Goal: Task Accomplishment & Management: Manage account settings

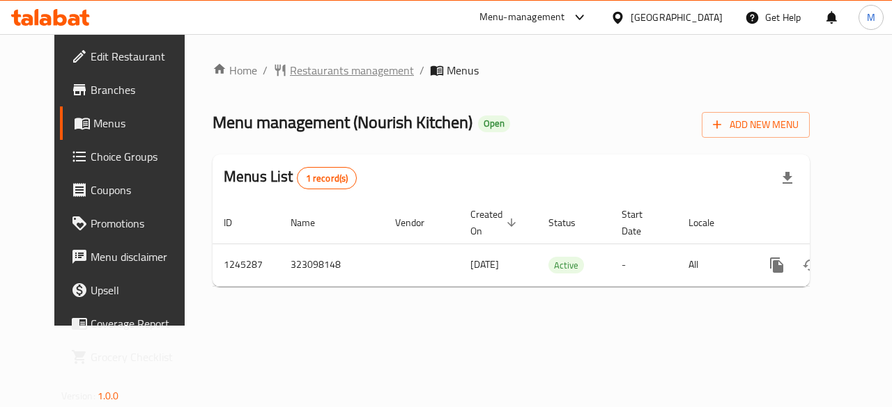
click at [302, 77] on span "Restaurants management" at bounding box center [352, 70] width 124 height 17
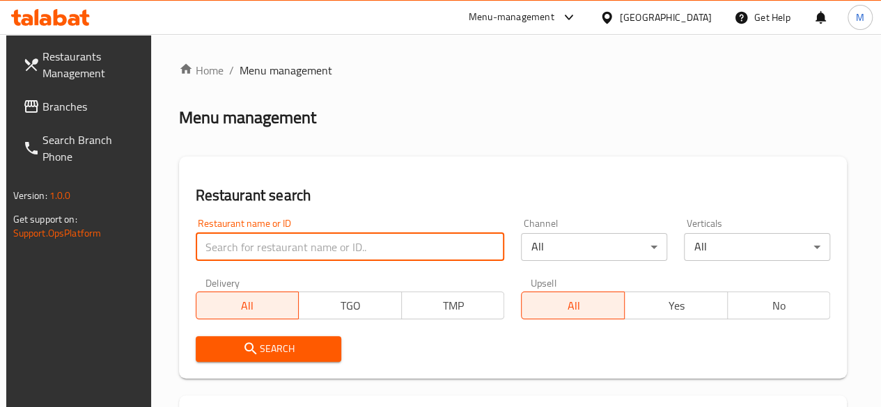
click at [249, 244] on input "search" at bounding box center [350, 247] width 309 height 28
type input "[PERSON_NAME]"
click button "Search" at bounding box center [269, 349] width 146 height 26
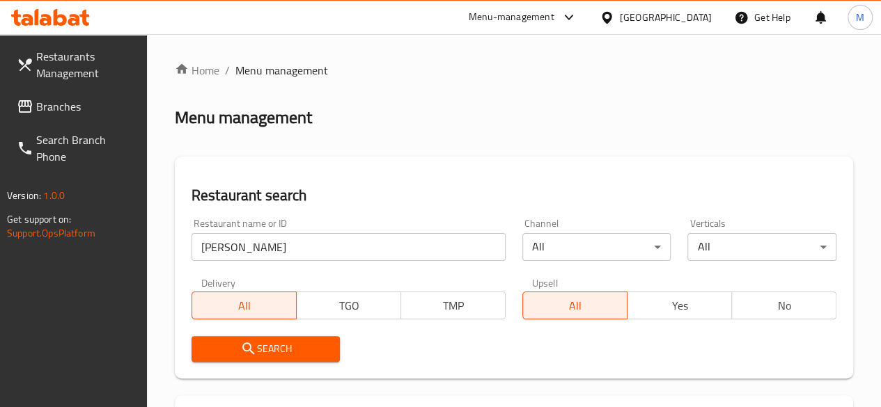
click at [414, 320] on div "Restaurant name or ID [PERSON_NAME] Restaurant name or ID Channel All ​ Vertica…" at bounding box center [514, 290] width 662 height 160
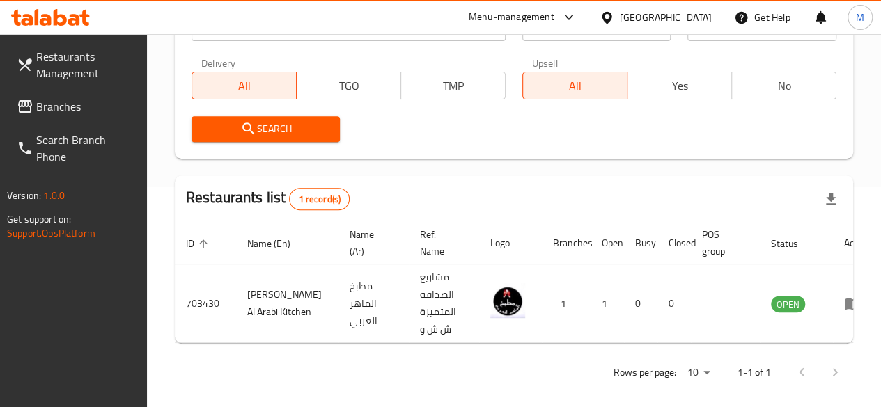
scroll to position [231, 0]
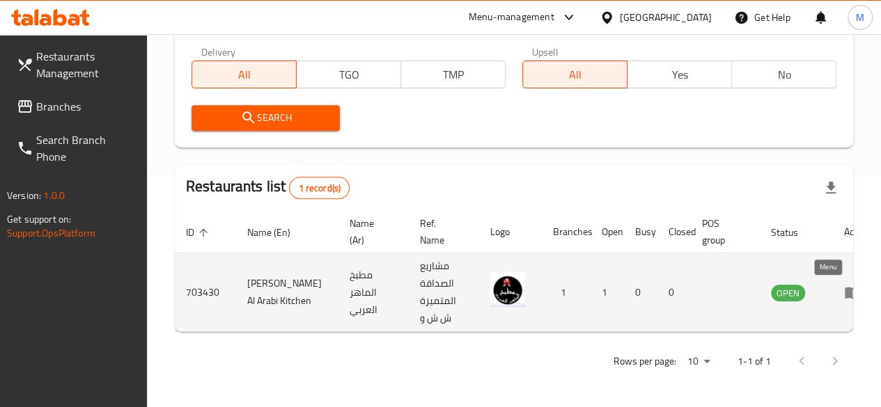
click at [844, 295] on icon "enhanced table" at bounding box center [852, 292] width 17 height 17
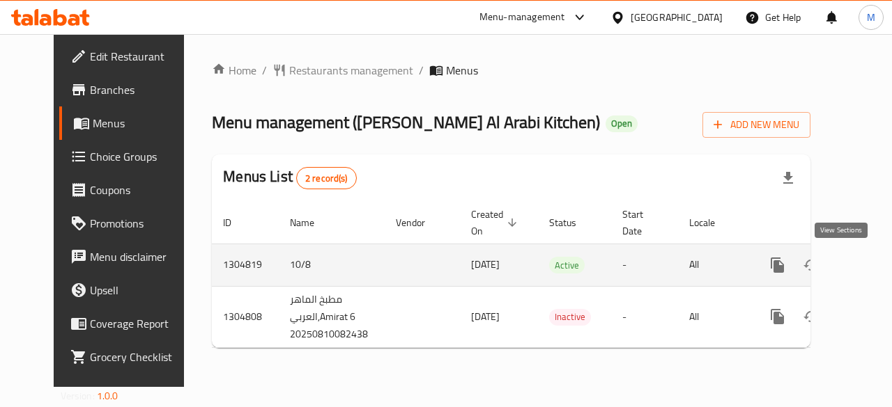
click at [869, 264] on icon "enhanced table" at bounding box center [877, 265] width 17 height 17
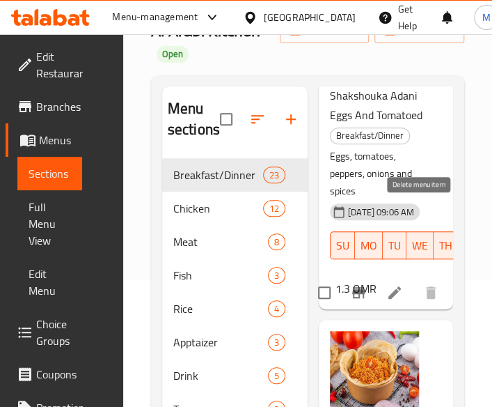
scroll to position [305, 0]
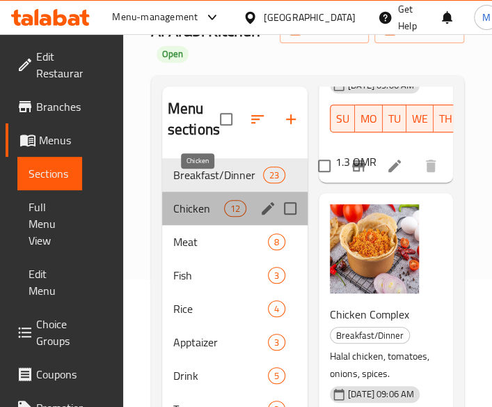
click at [187, 200] on span "Chicken" at bounding box center [198, 208] width 51 height 17
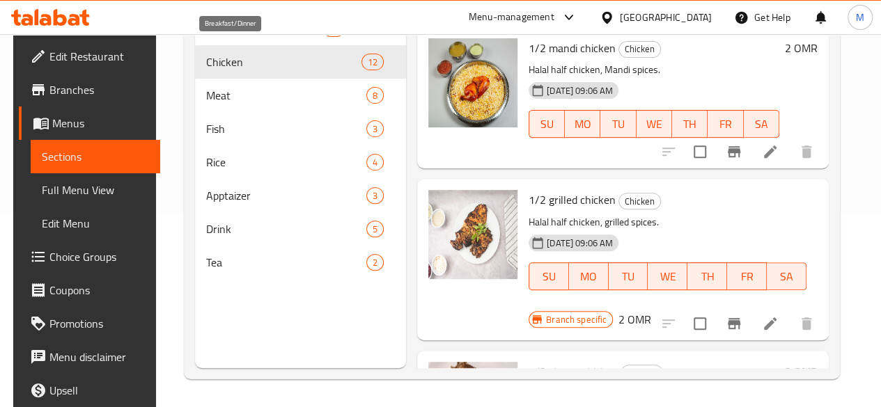
click at [228, 37] on span "Breakfast/Dinner" at bounding box center [264, 28] width 116 height 17
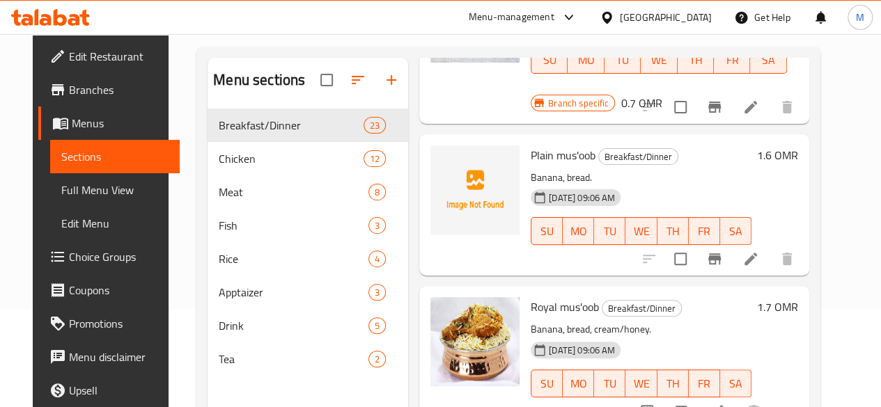
scroll to position [2032, 0]
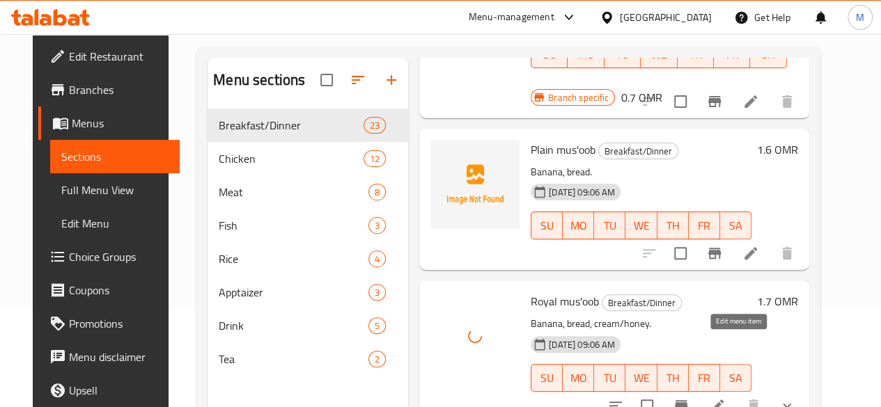
click at [726, 398] on icon at bounding box center [717, 406] width 17 height 17
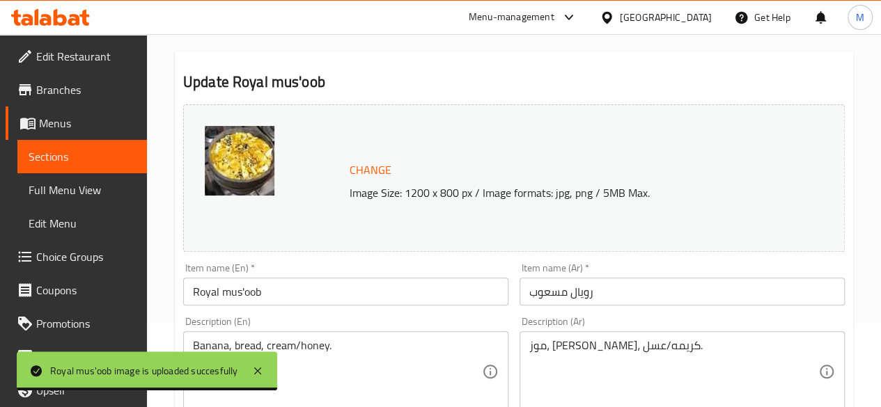
scroll to position [84, 0]
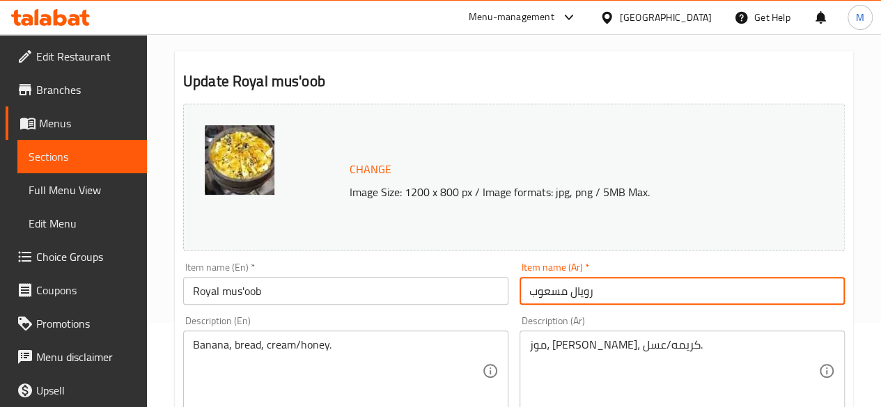
drag, startPoint x: 598, startPoint y: 295, endPoint x: 471, endPoint y: 270, distance: 129.9
click at [471, 270] on div "Change Image Size: 1200 x 800 px / Image formats: jpg, png / 5MB Max. Item name…" at bounding box center [514, 408] width 673 height 621
type input "l"
type input "معصوب ملكي"
click at [471, 270] on div "Item name (En)   * Royal mus'oob Item name (En) *" at bounding box center [345, 284] width 325 height 42
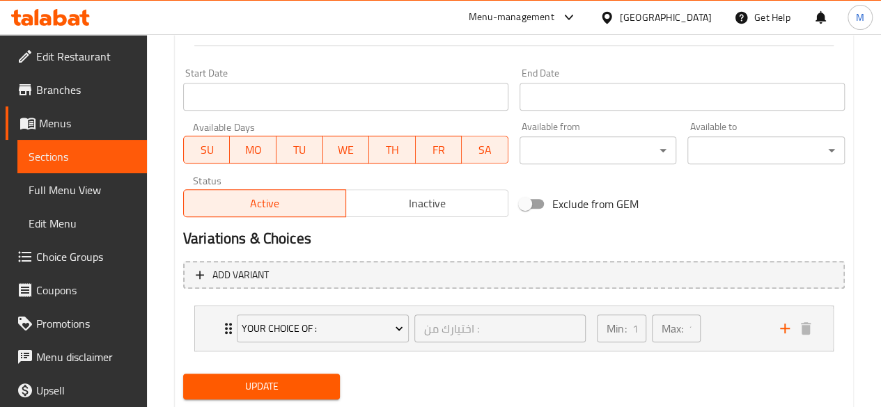
scroll to position [619, 0]
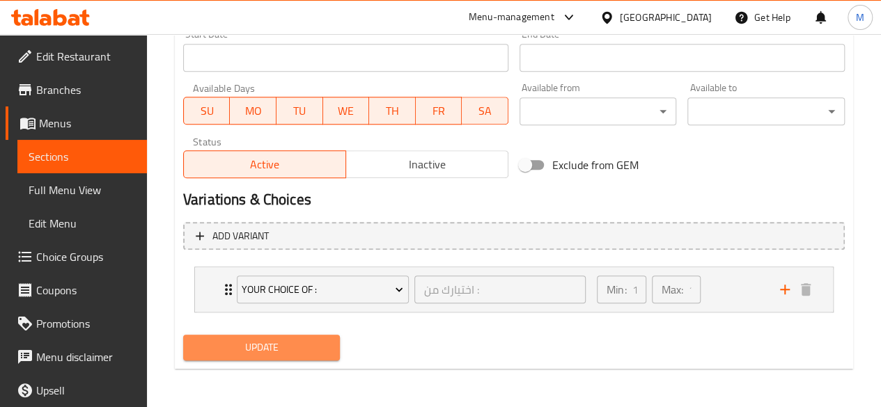
click at [293, 350] on span "Update" at bounding box center [261, 347] width 135 height 17
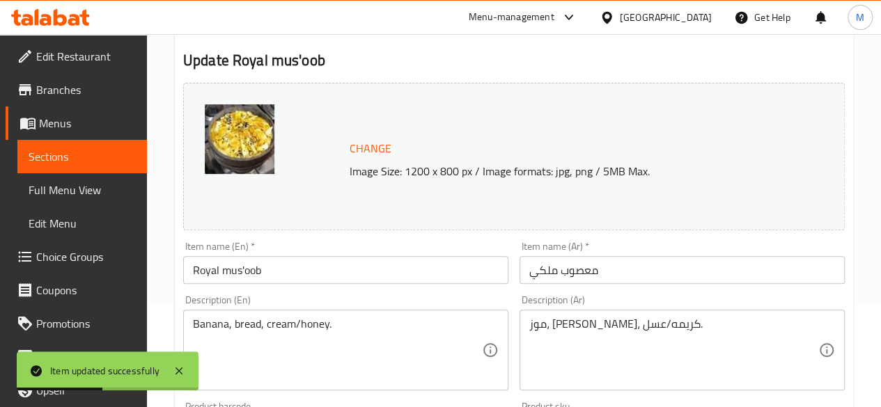
scroll to position [0, 0]
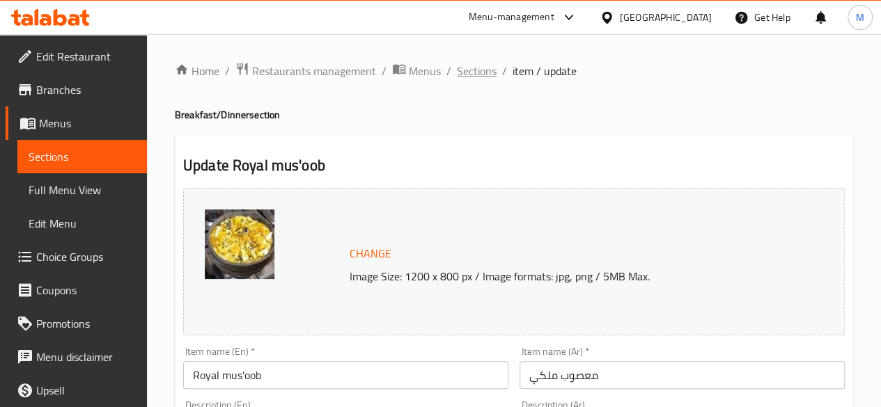
click at [474, 78] on span "Sections" at bounding box center [477, 71] width 40 height 17
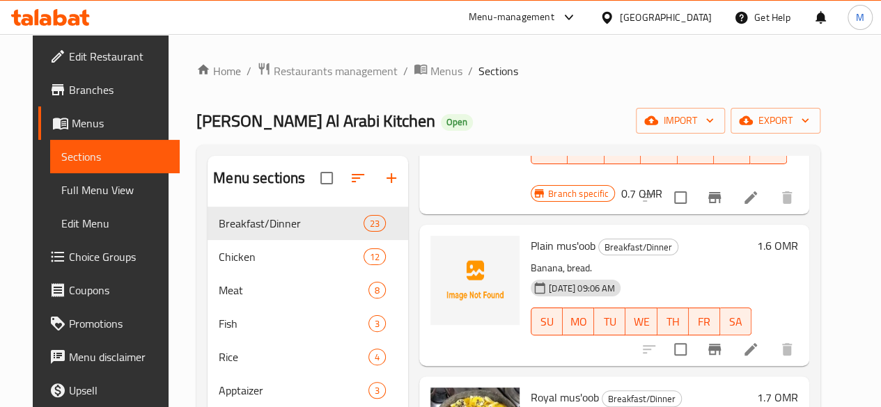
scroll to position [2012, 0]
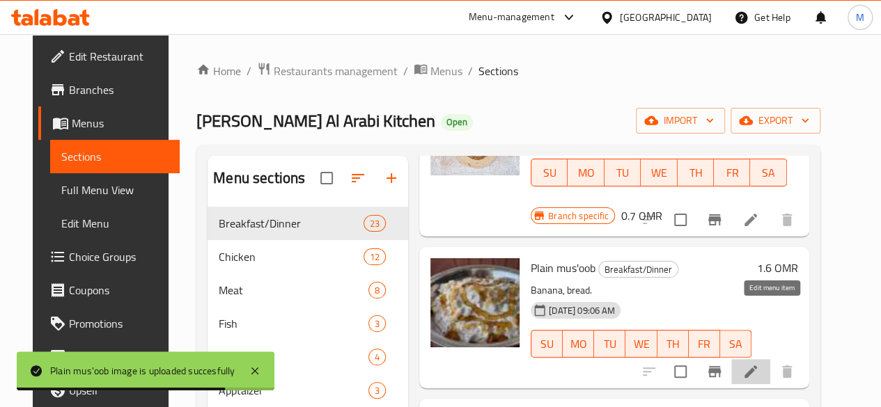
click at [757, 366] on icon at bounding box center [751, 372] width 13 height 13
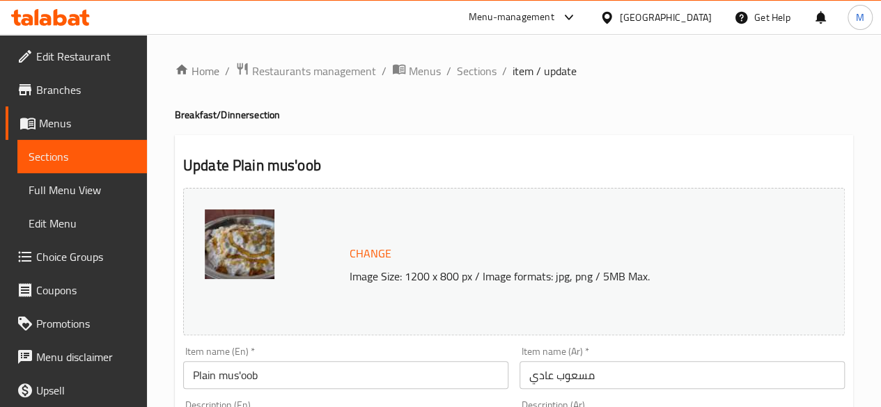
click at [611, 373] on input "مسعوب عادي" at bounding box center [682, 376] width 325 height 28
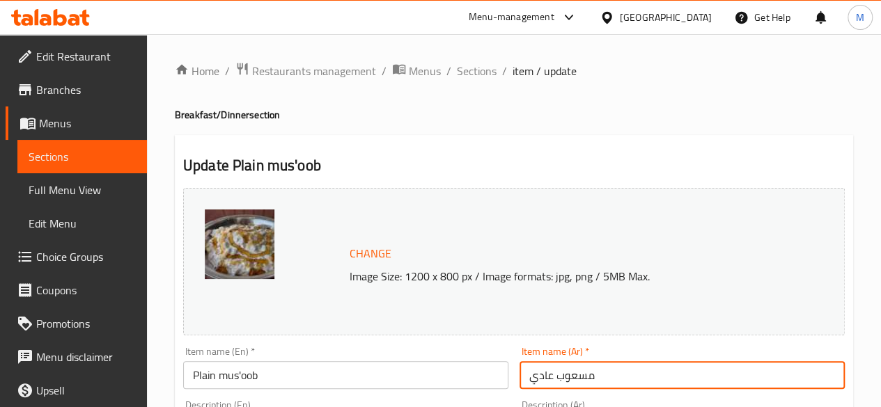
click at [610, 373] on input "مسعوب عادي" at bounding box center [682, 376] width 325 height 28
click at [610, 374] on input "مسعوب عادي" at bounding box center [682, 376] width 325 height 28
type input "معصوب قشطة وعسل وموز"
click at [365, 375] on input "Plain mus'oob" at bounding box center [345, 376] width 325 height 28
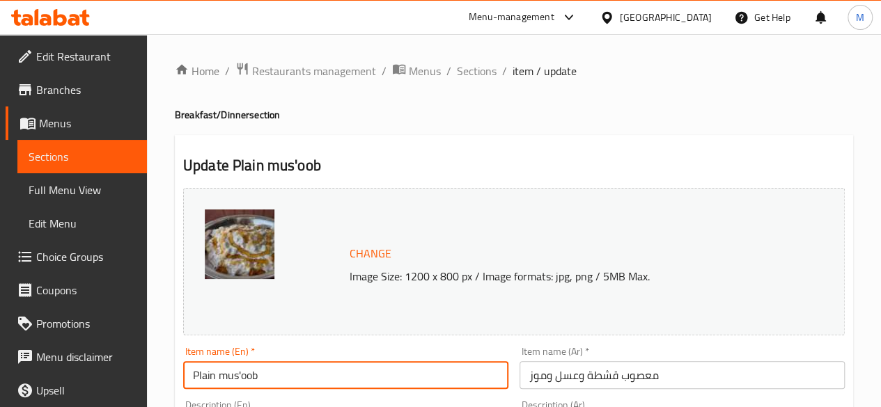
drag, startPoint x: 217, startPoint y: 377, endPoint x: 152, endPoint y: 386, distance: 66.1
click at [238, 380] on input "mus'oob" at bounding box center [345, 376] width 325 height 28
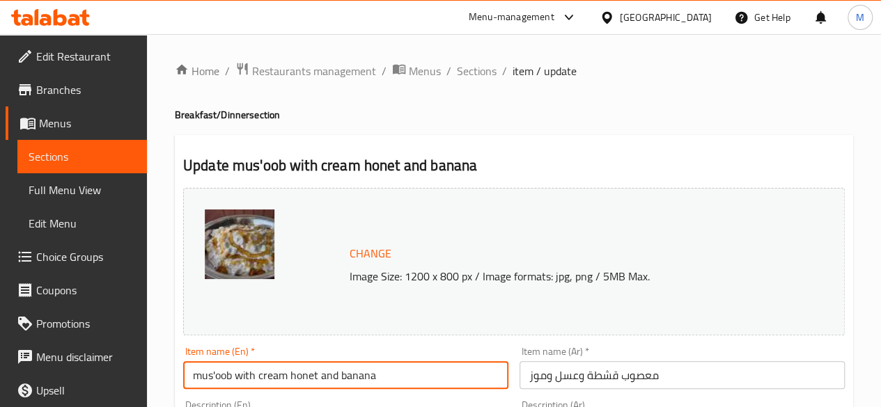
click at [316, 380] on input "mus'oob with cream honet and banana" at bounding box center [345, 376] width 325 height 28
type input "mus'oob with cream honey and banana"
click at [336, 351] on div "Item name (En)   * mus'oob with cream honey and banana Item name (En) *" at bounding box center [345, 368] width 325 height 42
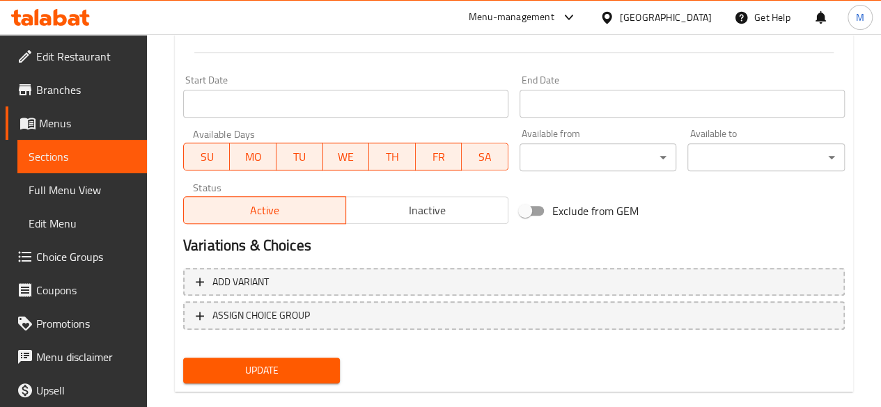
scroll to position [597, 0]
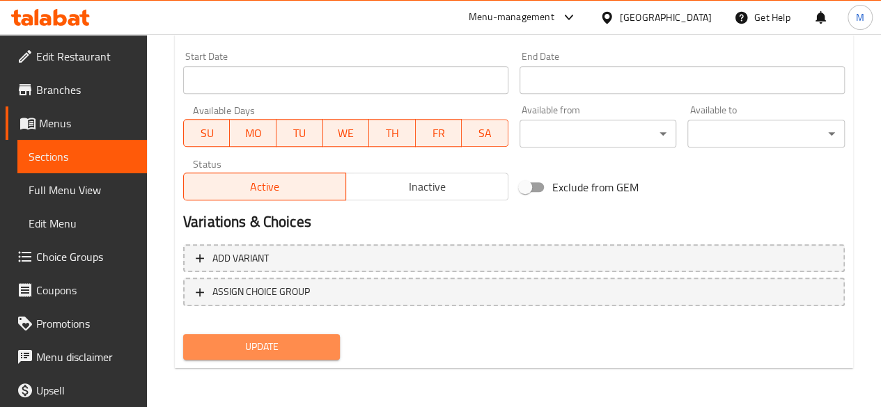
click at [324, 349] on span "Update" at bounding box center [261, 347] width 135 height 17
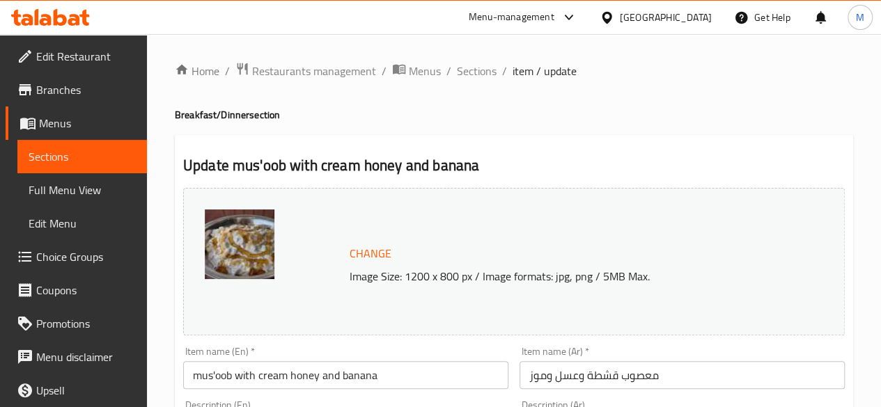
click at [476, 77] on span "Sections" at bounding box center [477, 71] width 40 height 17
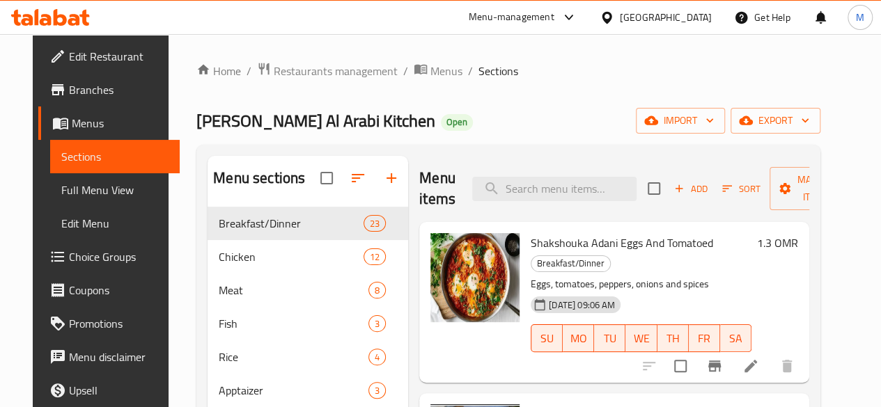
click at [421, 157] on div "Menu items Add Sort Manage items" at bounding box center [614, 189] width 390 height 66
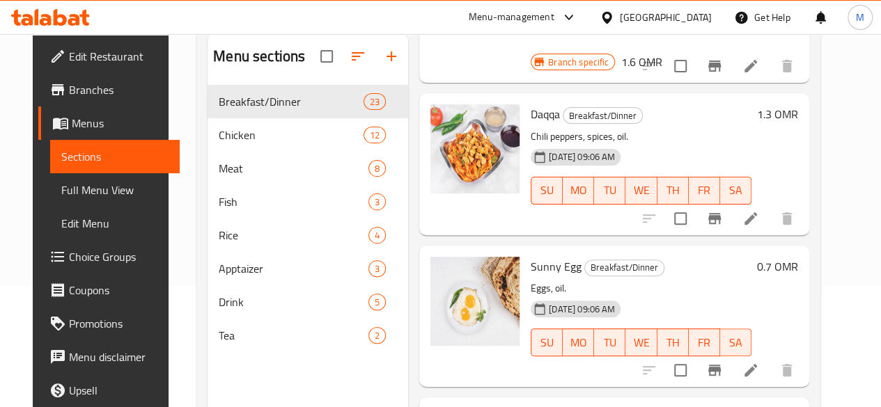
scroll to position [123, 0]
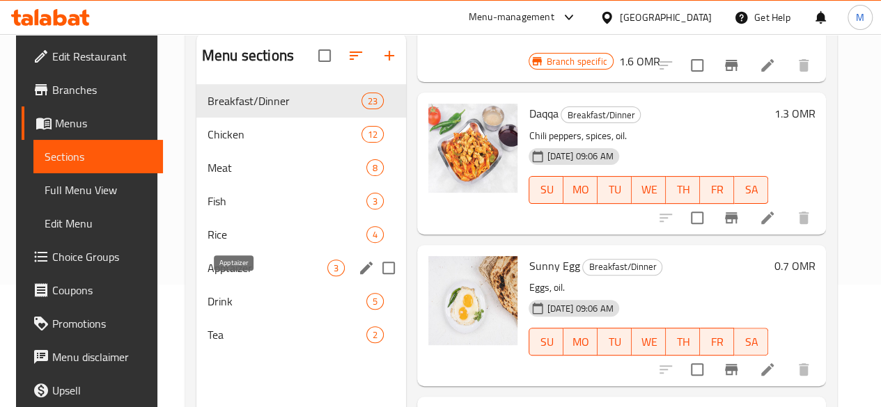
click at [232, 277] on span "Apptaizer" at bounding box center [268, 268] width 120 height 17
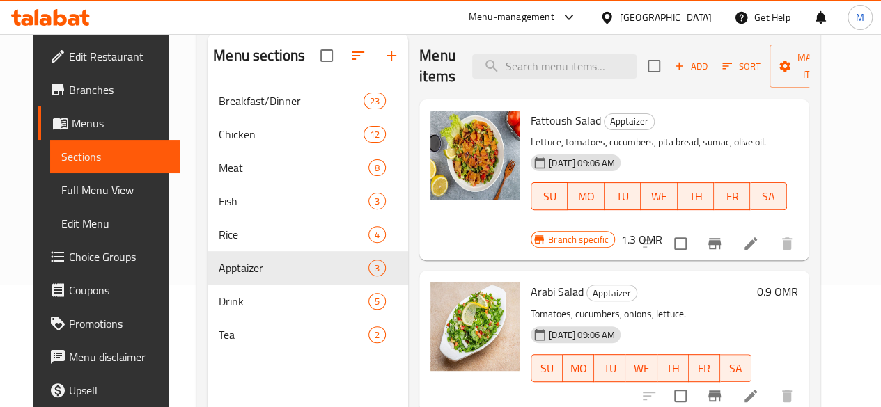
scroll to position [121, 0]
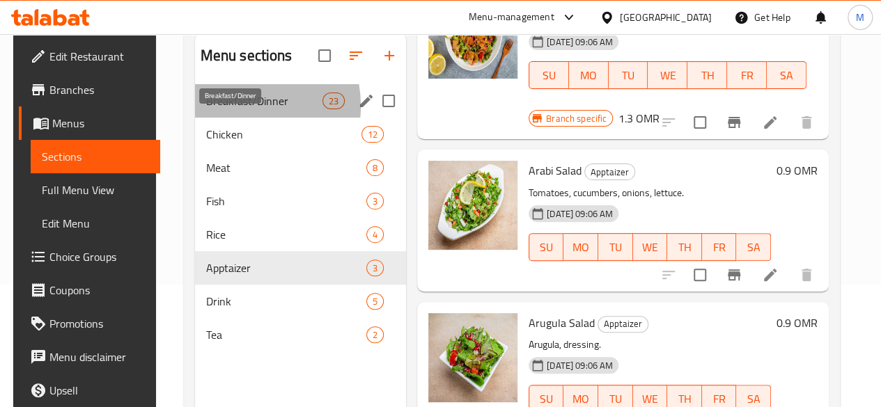
click at [229, 109] on span "Breakfast/Dinner" at bounding box center [264, 101] width 116 height 17
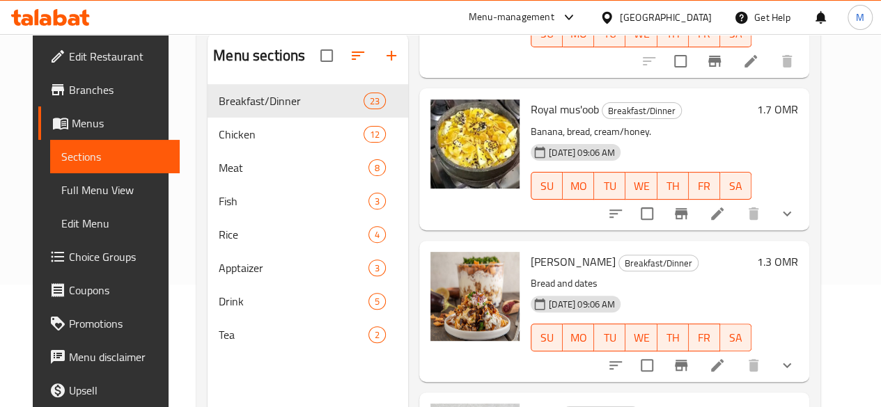
scroll to position [2221, 0]
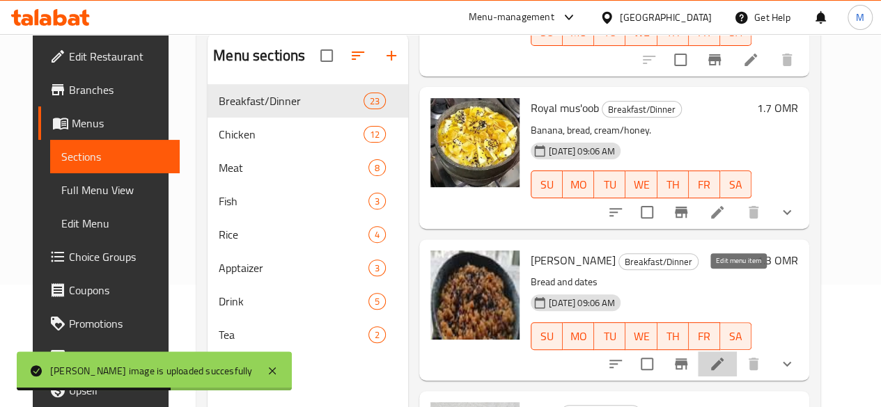
click at [726, 356] on icon at bounding box center [717, 364] width 17 height 17
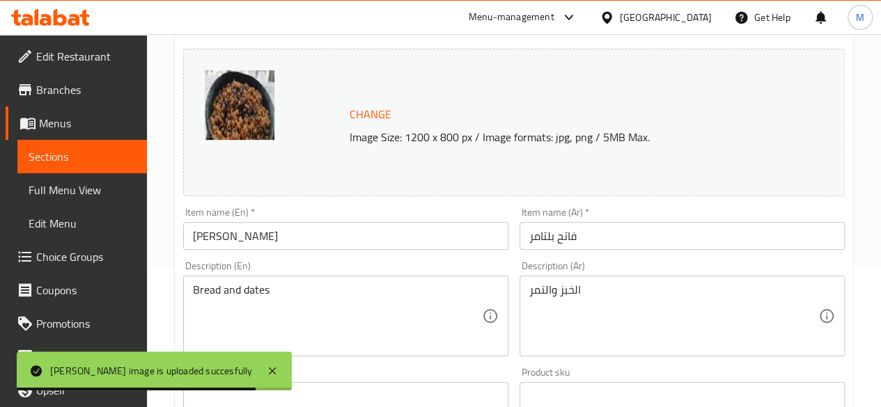
scroll to position [141, 0]
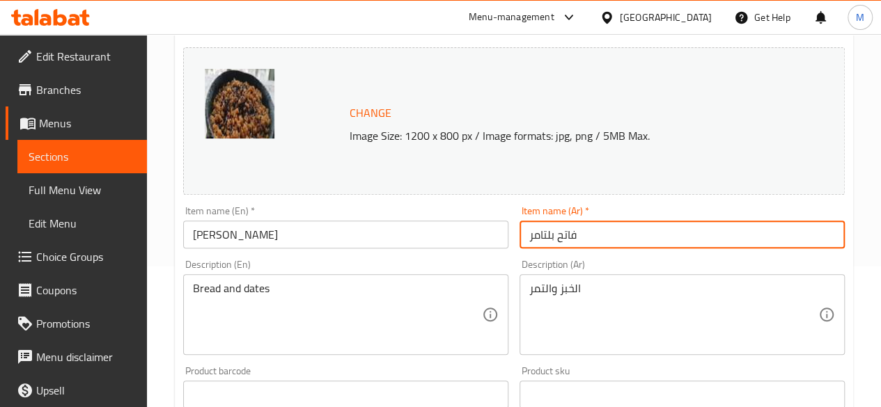
drag, startPoint x: 550, startPoint y: 235, endPoint x: 550, endPoint y: 246, distance: 11.2
click at [550, 246] on input "فاتح بلتامر" at bounding box center [682, 235] width 325 height 28
click at [547, 238] on input "فتة باللتمر" at bounding box center [682, 235] width 325 height 28
type input "فتة بالتمر"
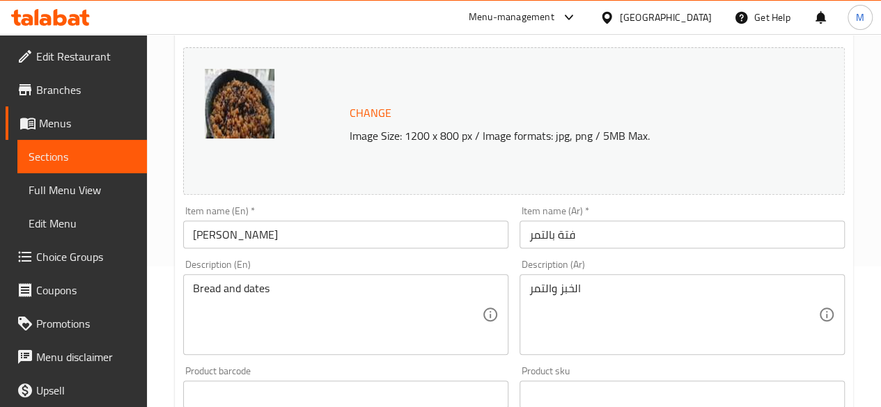
click at [498, 258] on div "Description (En) Bread and dates Description (En)" at bounding box center [346, 307] width 336 height 107
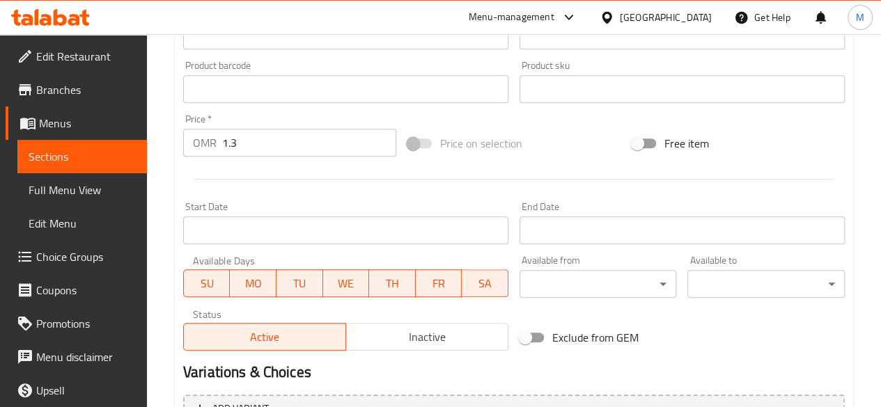
scroll to position [619, 0]
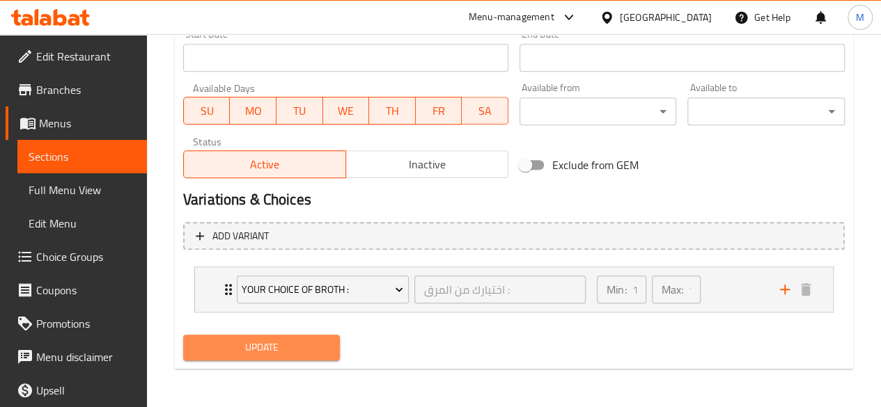
click at [297, 340] on span "Update" at bounding box center [261, 347] width 135 height 17
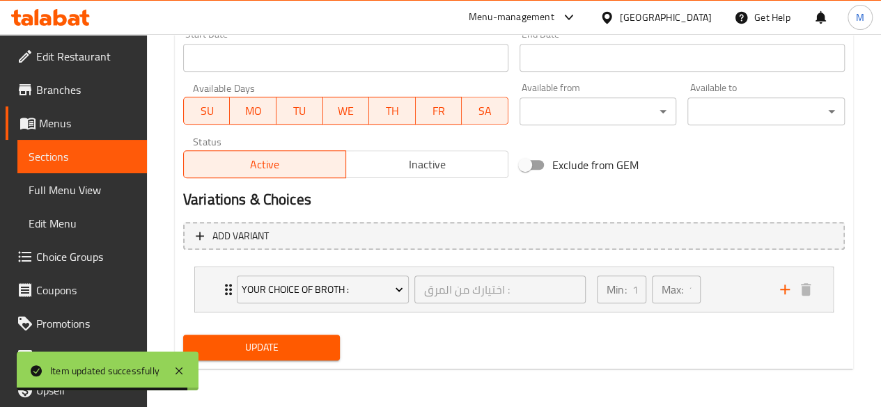
click at [430, 203] on h2 "Variations & Choices" at bounding box center [514, 199] width 662 height 21
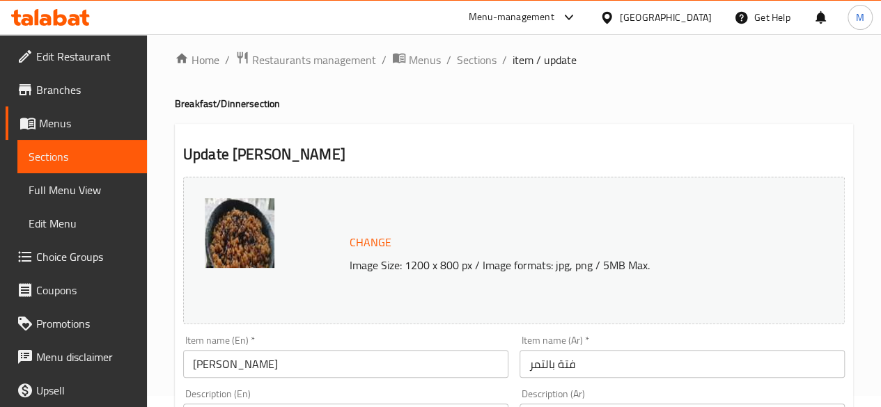
scroll to position [0, 0]
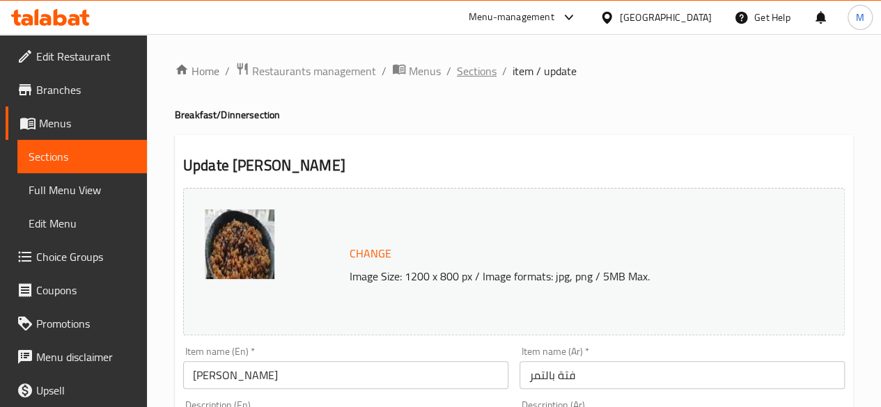
click at [467, 66] on span "Sections" at bounding box center [477, 71] width 40 height 17
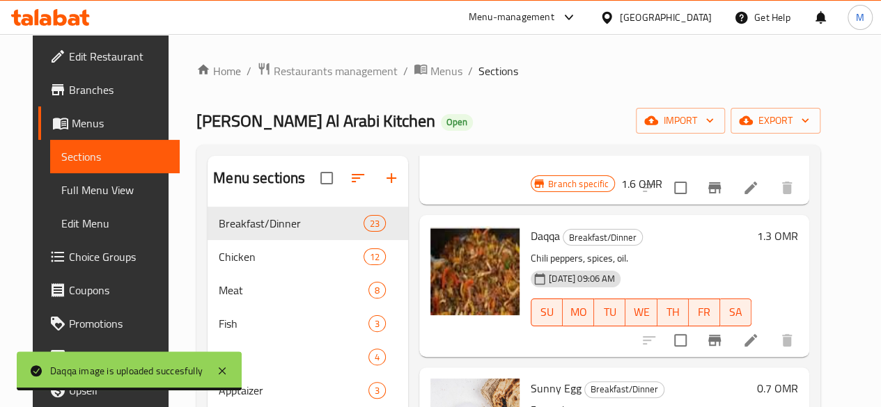
scroll to position [114, 0]
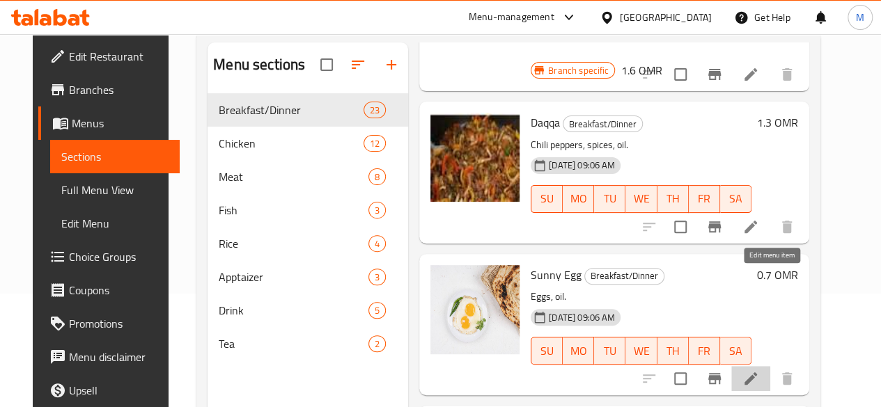
click at [757, 373] on icon at bounding box center [751, 379] width 13 height 13
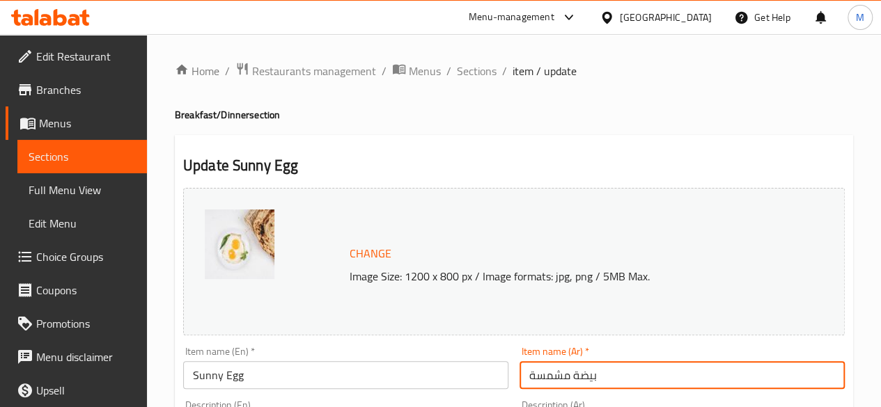
click at [576, 375] on input "بيضة مشمسة" at bounding box center [682, 376] width 325 height 28
drag, startPoint x: 568, startPoint y: 379, endPoint x: 499, endPoint y: 382, distance: 69.0
type input "بيض عيون"
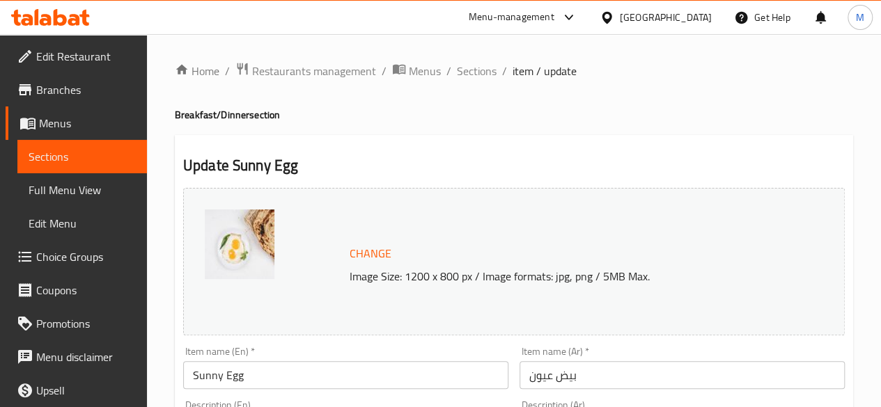
click at [481, 351] on div "Item name (En)   * Sunny Egg Item name (En) *" at bounding box center [345, 368] width 325 height 42
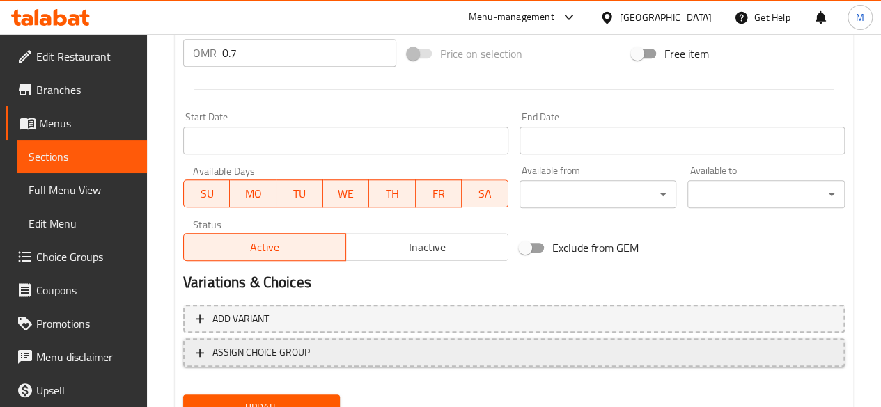
scroll to position [548, 0]
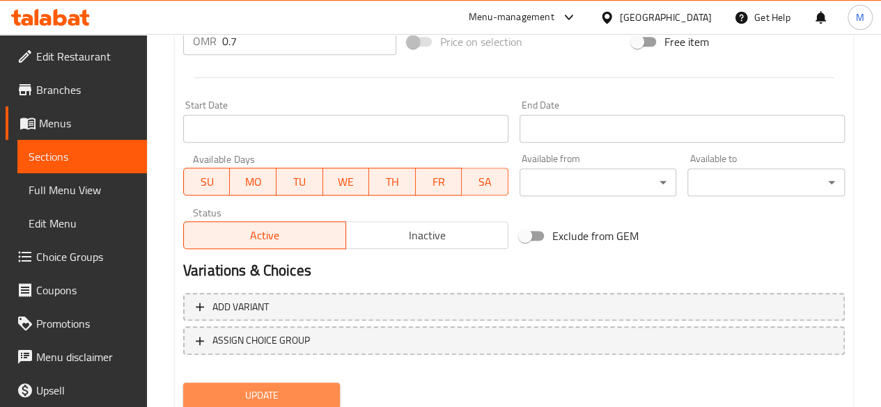
click at [318, 396] on span "Update" at bounding box center [261, 395] width 135 height 17
click at [417, 91] on div at bounding box center [514, 78] width 673 height 34
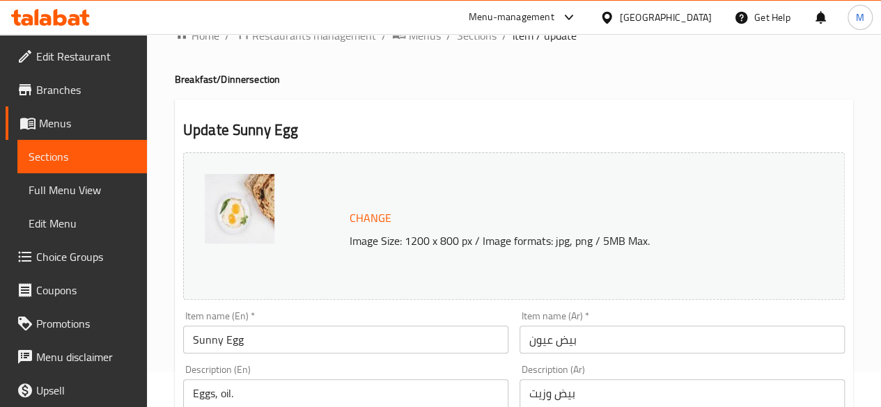
scroll to position [0, 0]
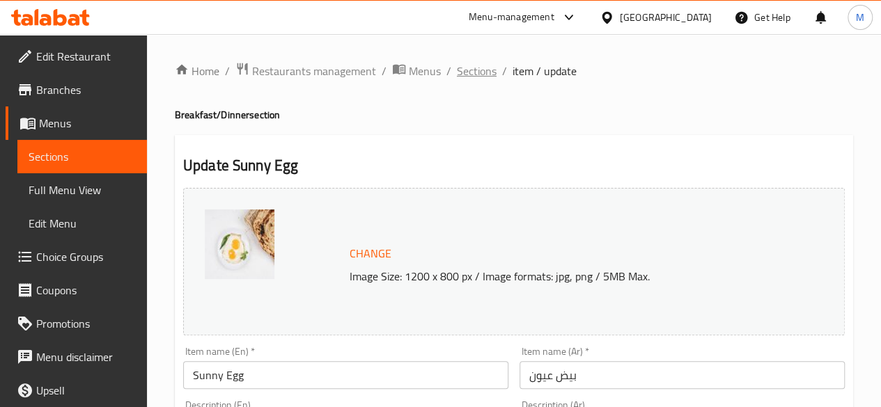
click at [481, 73] on span "Sections" at bounding box center [477, 71] width 40 height 17
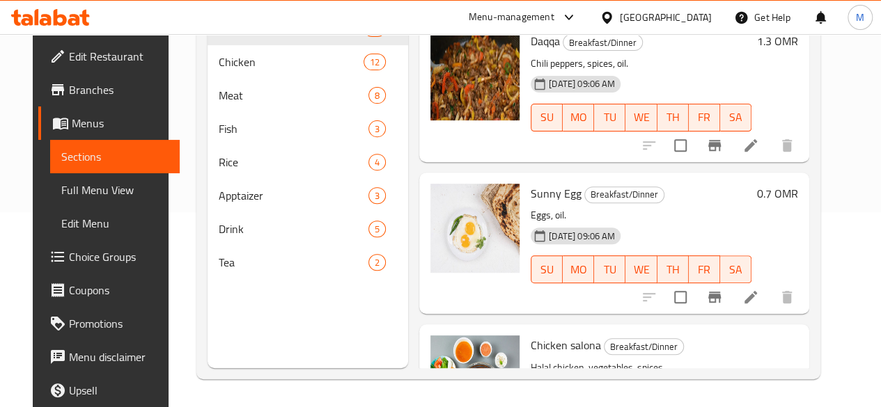
scroll to position [194, 0]
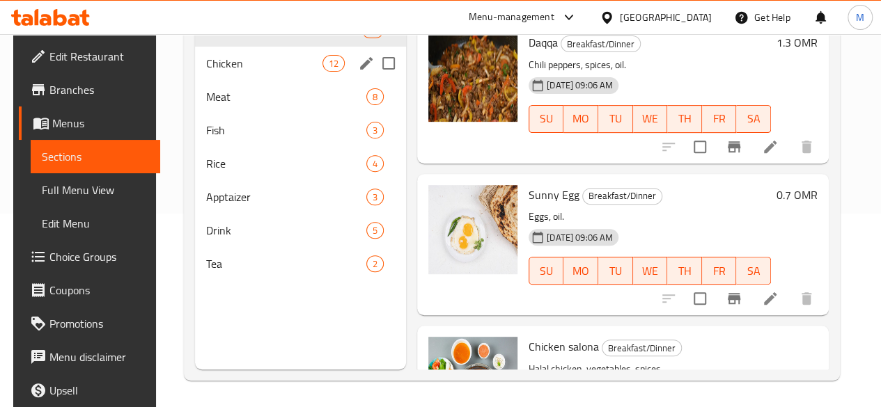
click at [242, 80] on div "Chicken 12" at bounding box center [300, 63] width 211 height 33
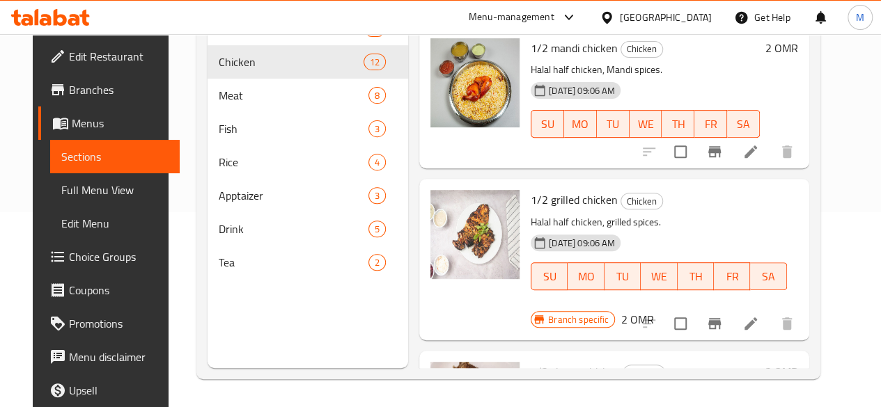
click at [412, 22] on div "Menu-management [GEOGRAPHIC_DATA] Get Help M" at bounding box center [440, 17] width 881 height 33
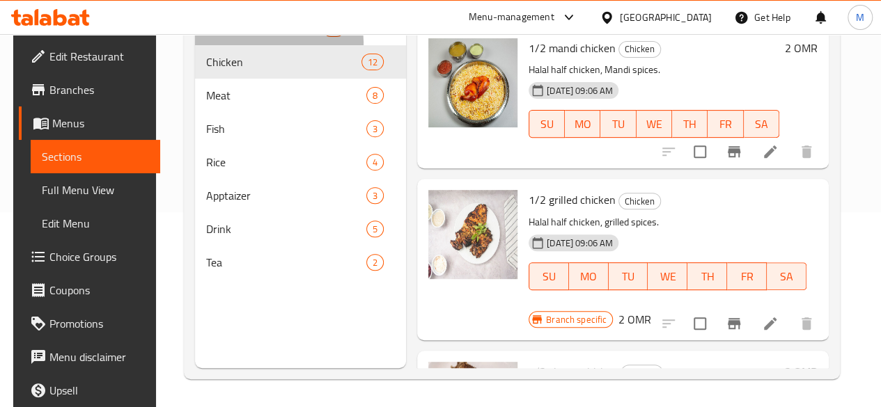
click at [247, 45] on div "Breakfast/Dinner 23" at bounding box center [300, 28] width 211 height 33
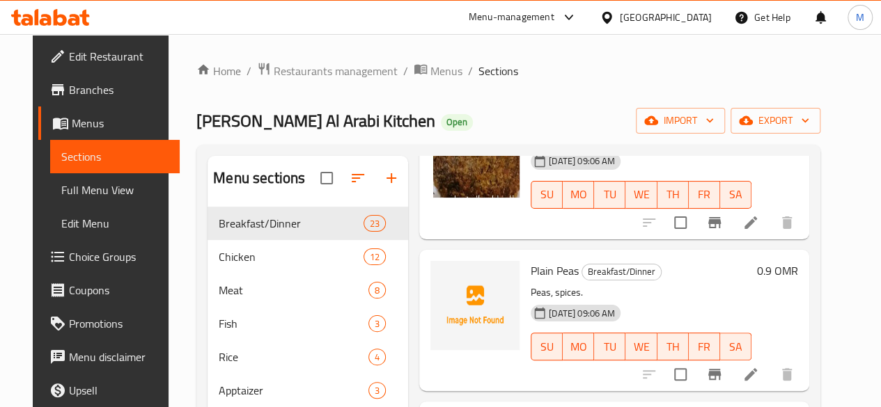
scroll to position [908, 0]
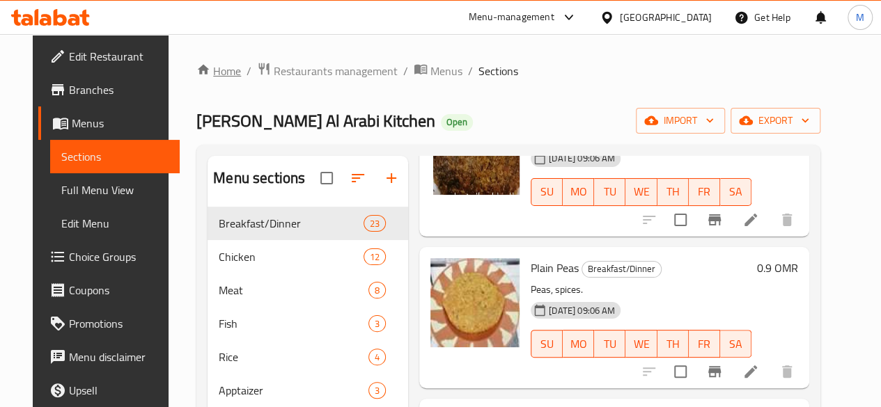
click at [206, 75] on link "Home" at bounding box center [218, 71] width 45 height 17
